Goal: Information Seeking & Learning: Find contact information

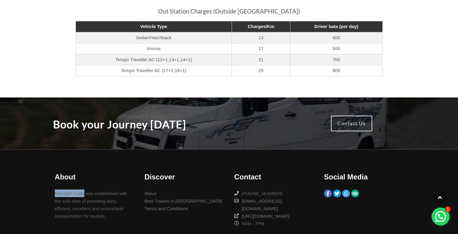
scroll to position [964, 0]
drag, startPoint x: 316, startPoint y: 175, endPoint x: 240, endPoint y: 174, distance: 76.2
click at [240, 174] on div "About Murugan Cabs was established with the sole view of providing easy, effici…" at bounding box center [224, 197] width 360 height 96
copy link "[EMAIL_ADDRESS][DOMAIN_NAME]"
drag, startPoint x: 287, startPoint y: 167, endPoint x: 241, endPoint y: 168, distance: 45.7
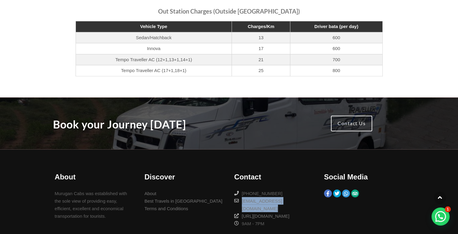
click at [241, 189] on div "[PHONE_NUMBER]" at bounding box center [273, 193] width 79 height 8
copy div "[PHONE_NUMBER]"
click at [311, 205] on div "About Murugan Cabs was established with the sole view of providing easy, effici…" at bounding box center [224, 197] width 360 height 96
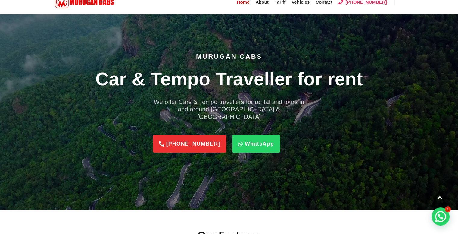
scroll to position [0, 0]
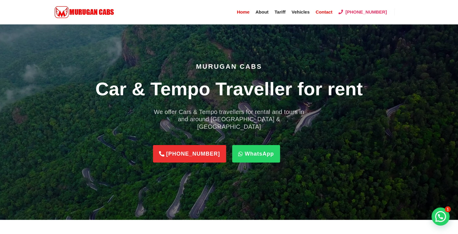
click at [328, 11] on span "Contact" at bounding box center [323, 11] width 17 height 5
